Goal: Communication & Community: Answer question/provide support

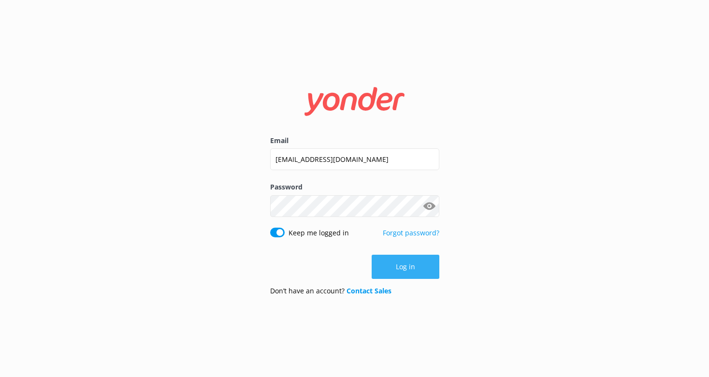
click at [411, 268] on button "Log in" at bounding box center [406, 267] width 68 height 24
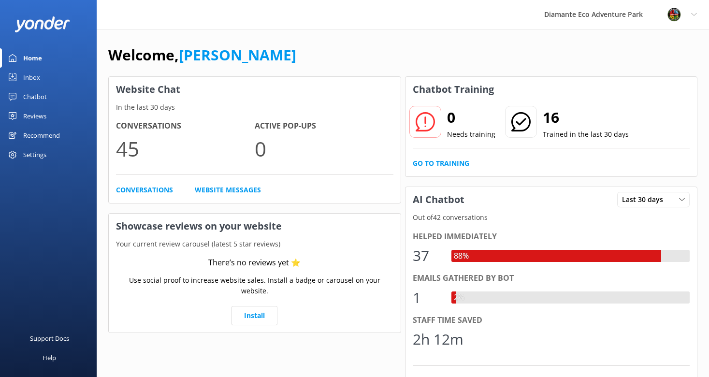
click at [44, 74] on link "Inbox" at bounding box center [48, 77] width 97 height 19
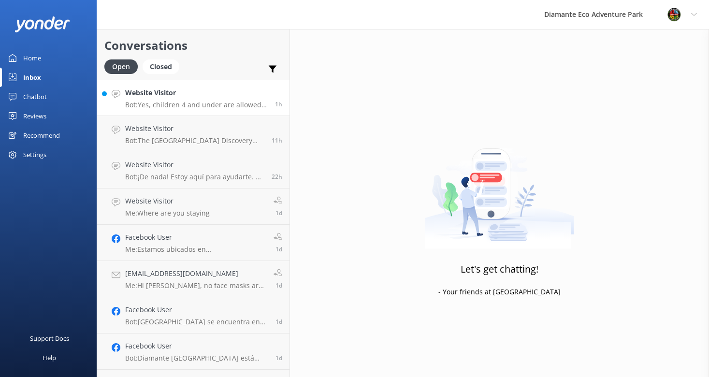
click at [198, 95] on h4 "Website Visitor" at bounding box center [196, 93] width 143 height 11
